Goal: Communication & Community: Ask a question

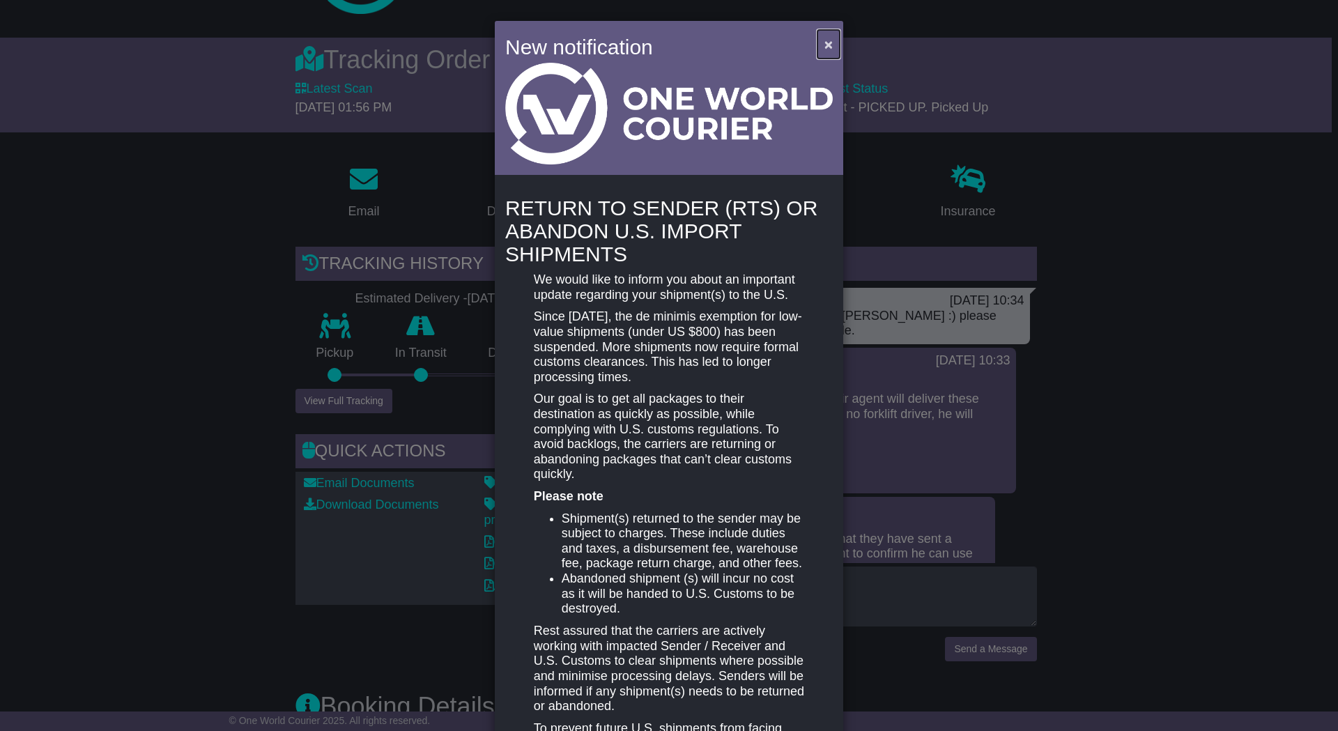
click at [818, 40] on button "×" at bounding box center [829, 44] width 22 height 29
click at [825, 45] on span "×" at bounding box center [829, 44] width 8 height 16
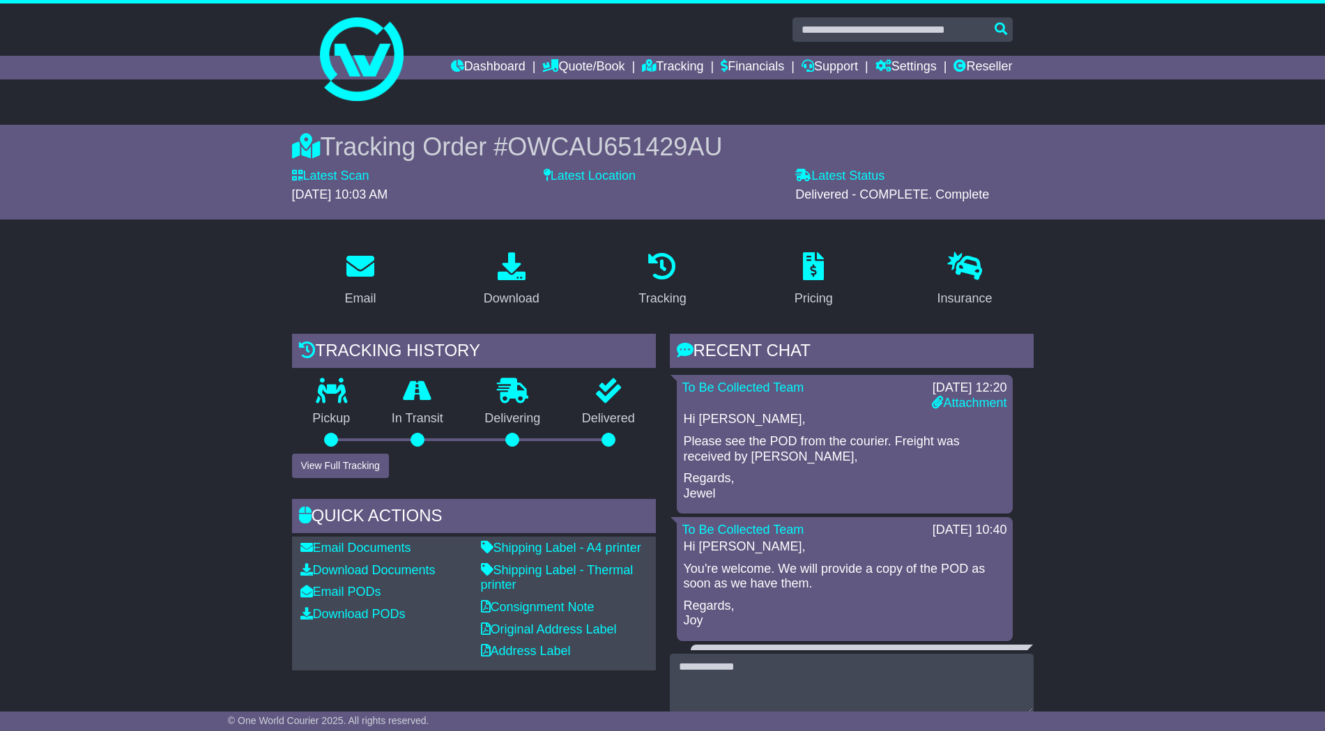
scroll to position [87, 0]
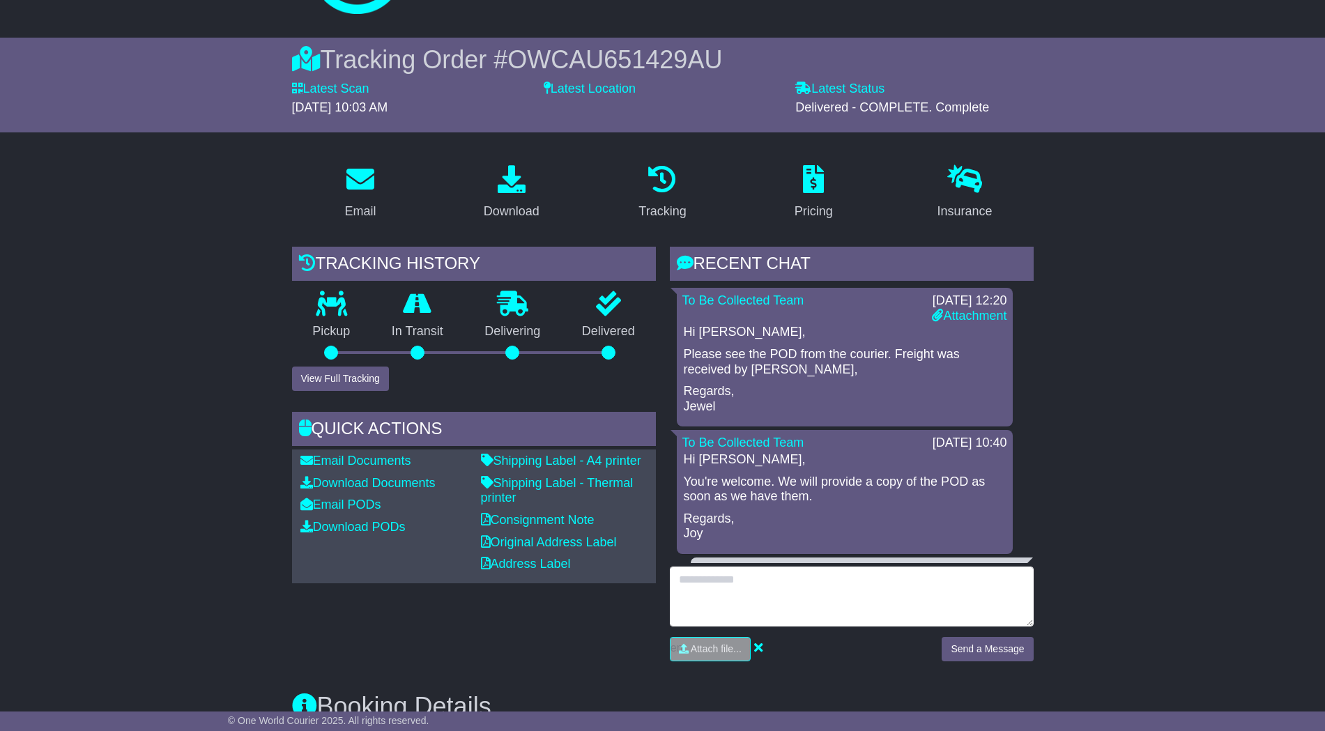
click at [763, 592] on textarea at bounding box center [852, 597] width 364 height 60
type textarea "**********"
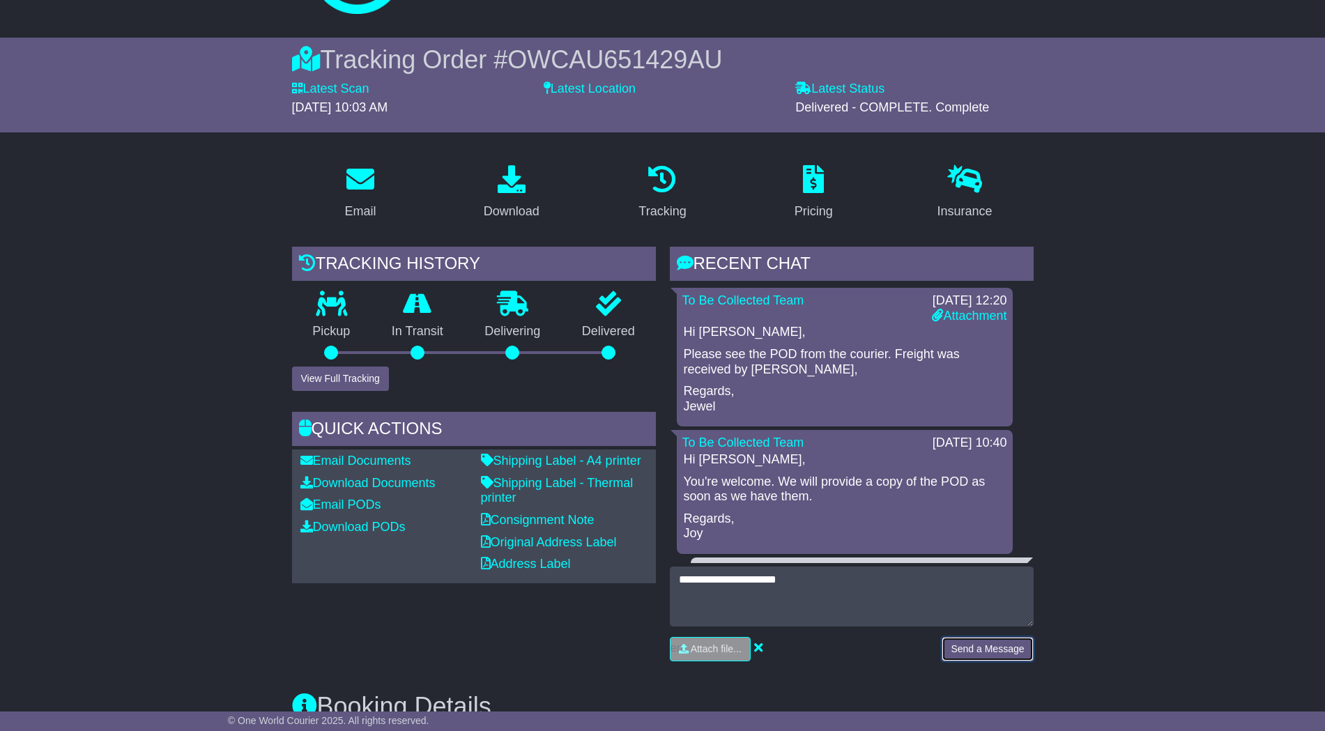
click at [1015, 659] on button "Send a Message" at bounding box center [987, 649] width 91 height 24
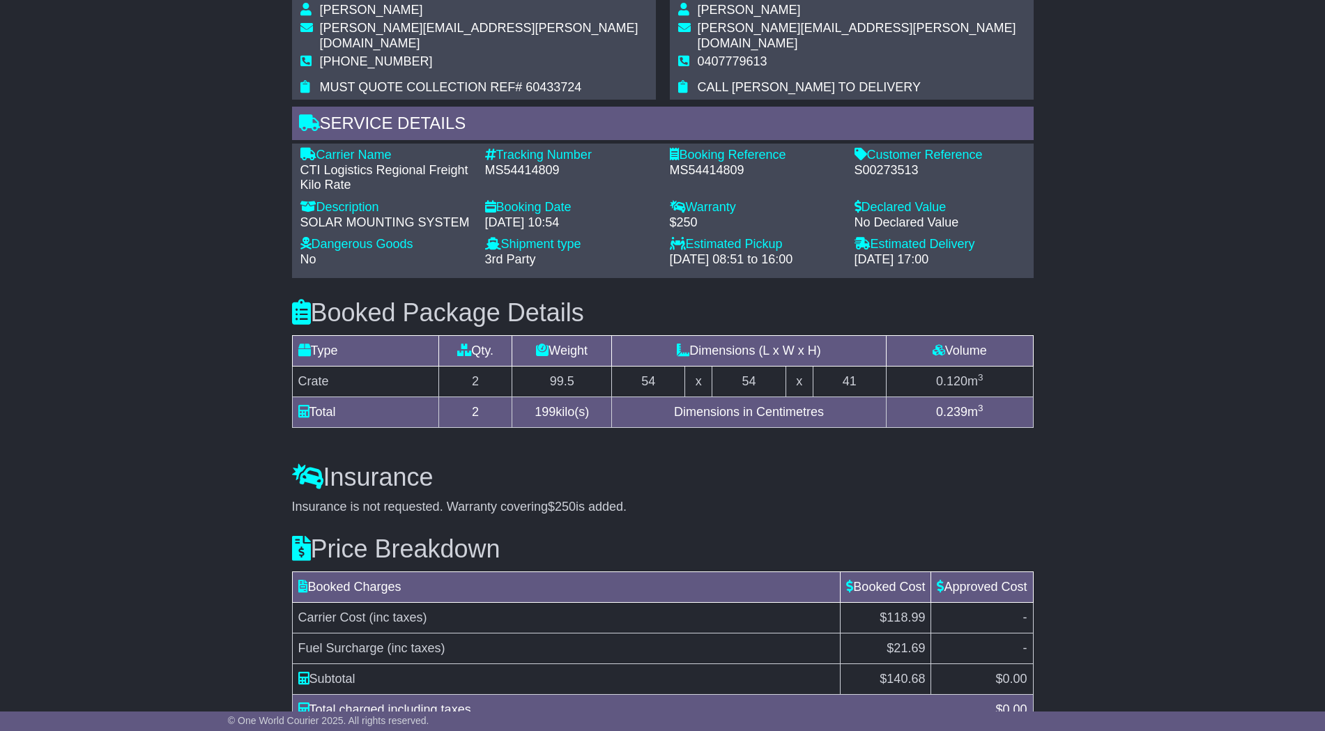
scroll to position [1015, 0]
